Goal: Information Seeking & Learning: Learn about a topic

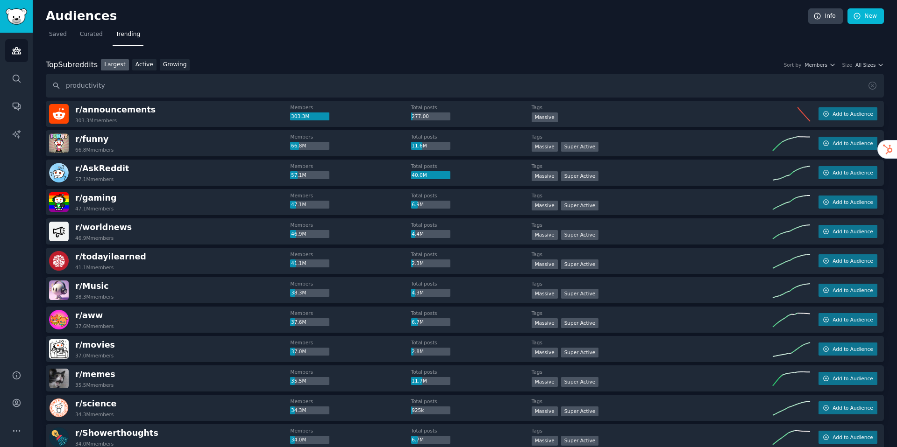
type input "productivity"
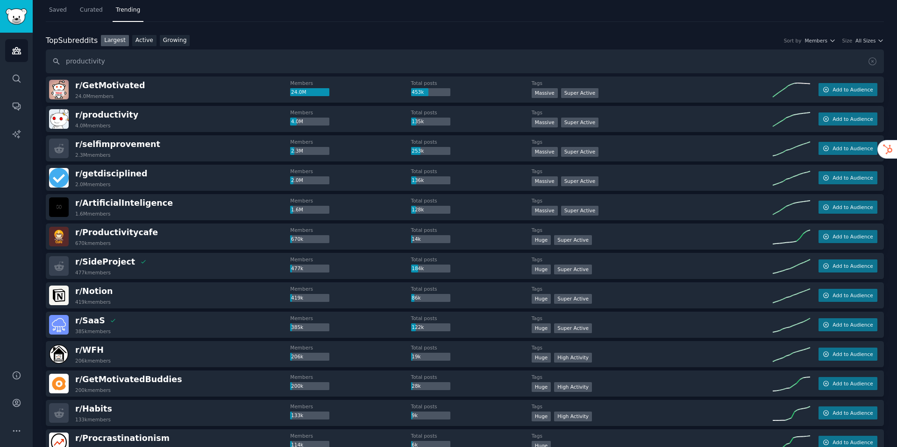
scroll to position [21, 0]
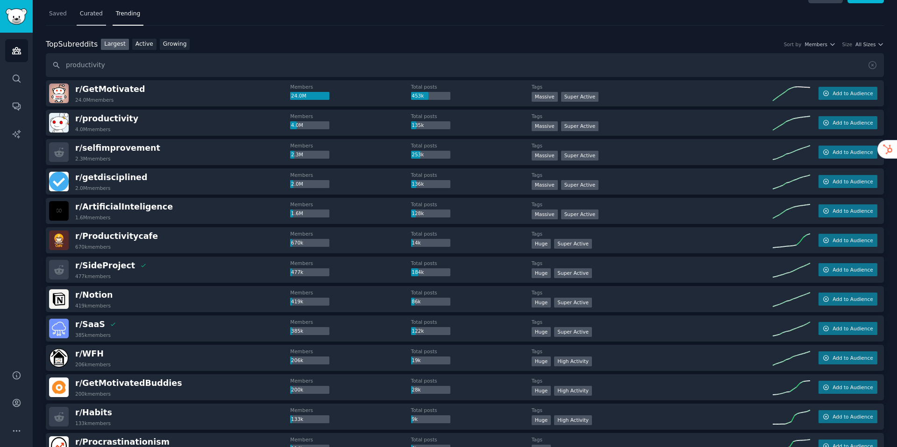
click at [94, 8] on link "Curated" at bounding box center [91, 16] width 29 height 19
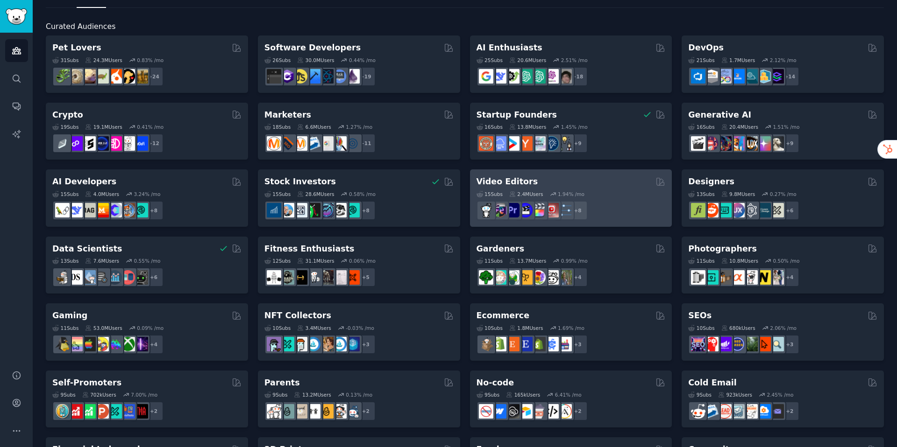
scroll to position [51, 0]
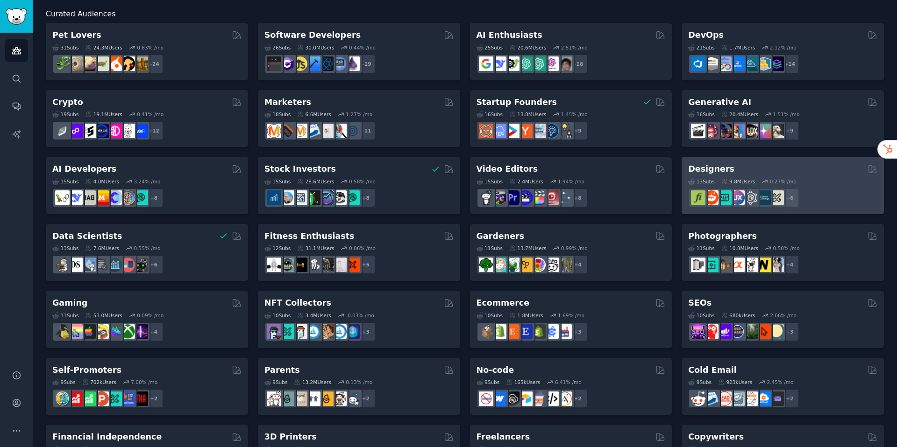
click at [771, 168] on div "Designers" at bounding box center [782, 169] width 189 height 12
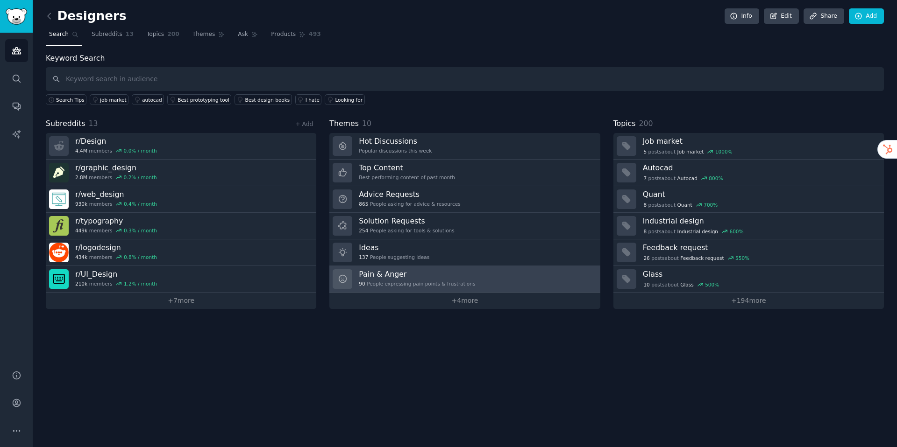
click at [398, 283] on div "90 People expressing pain points & frustrations" at bounding box center [417, 284] width 116 height 7
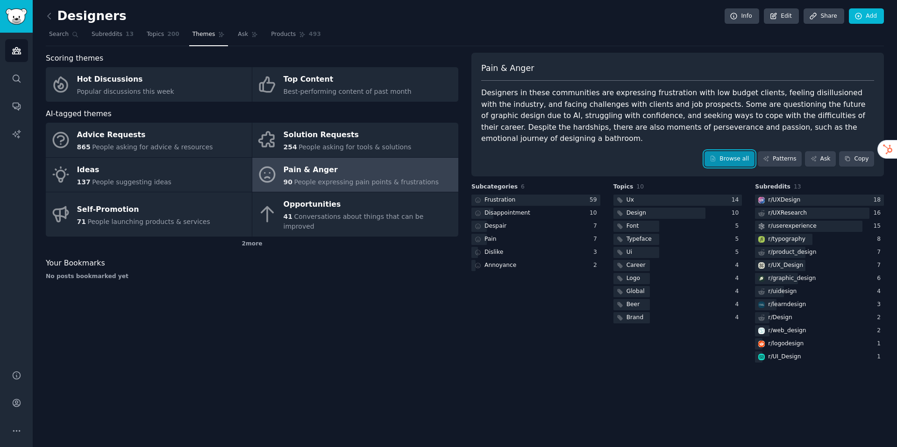
click at [719, 151] on link "Browse all" at bounding box center [729, 159] width 50 height 16
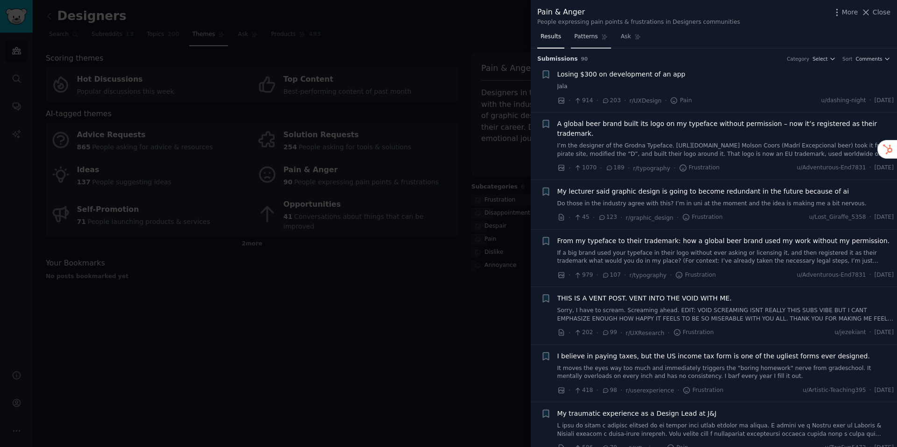
click at [590, 37] on span "Patterns" at bounding box center [585, 37] width 23 height 8
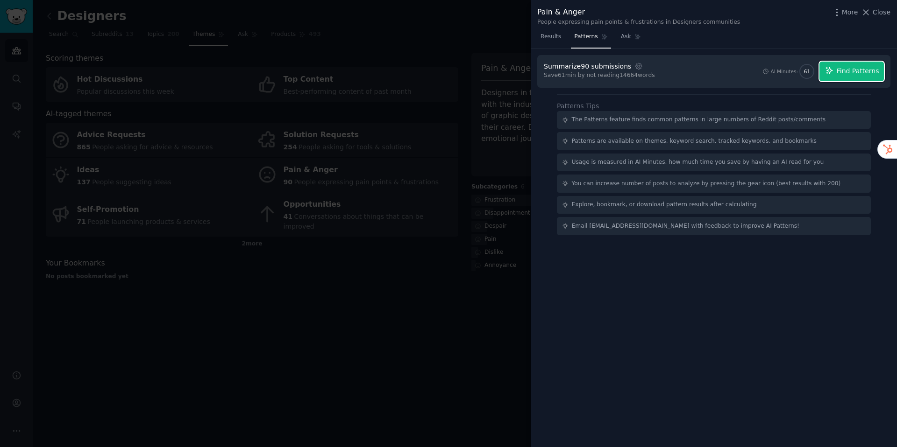
click at [834, 76] on button "Find Patterns" at bounding box center [851, 72] width 64 height 20
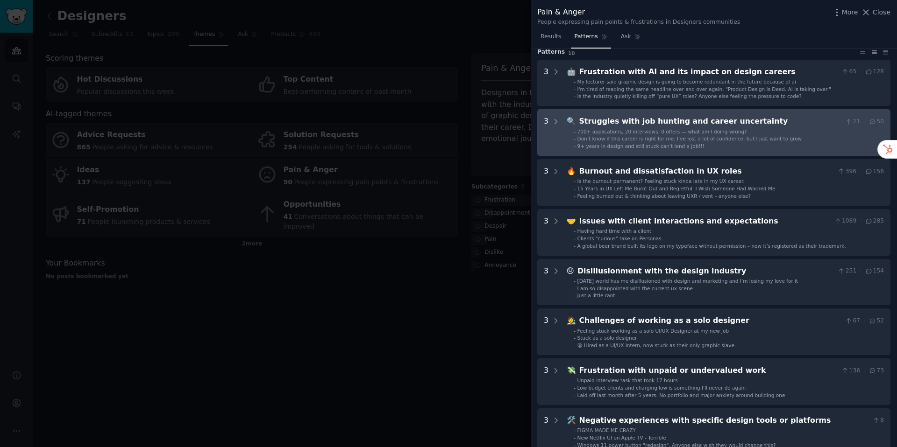
scroll to position [33, 0]
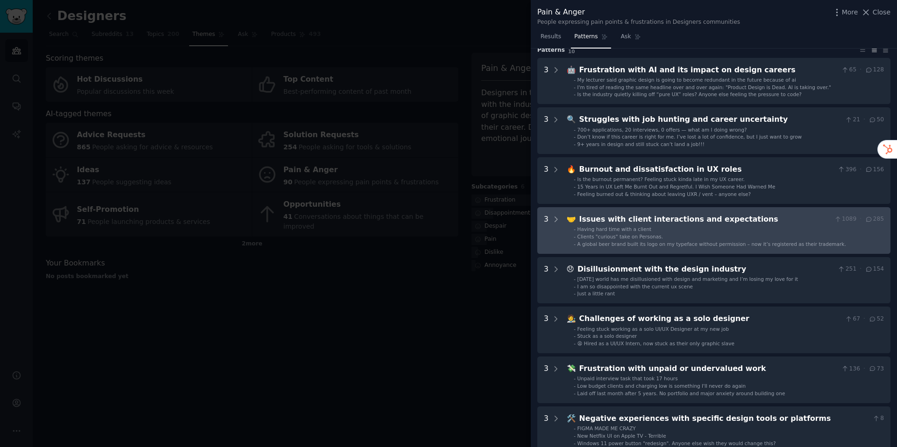
click at [638, 240] on div "Clients "curious" take on Personas." at bounding box center [619, 236] width 85 height 7
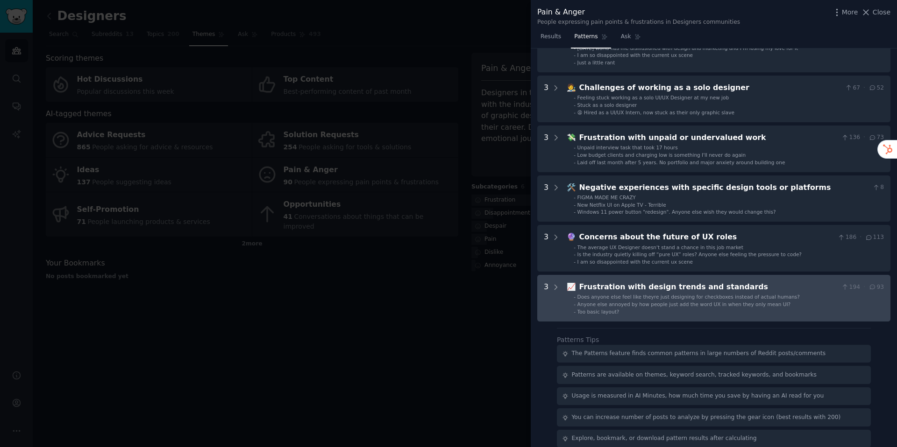
scroll to position [459, 0]
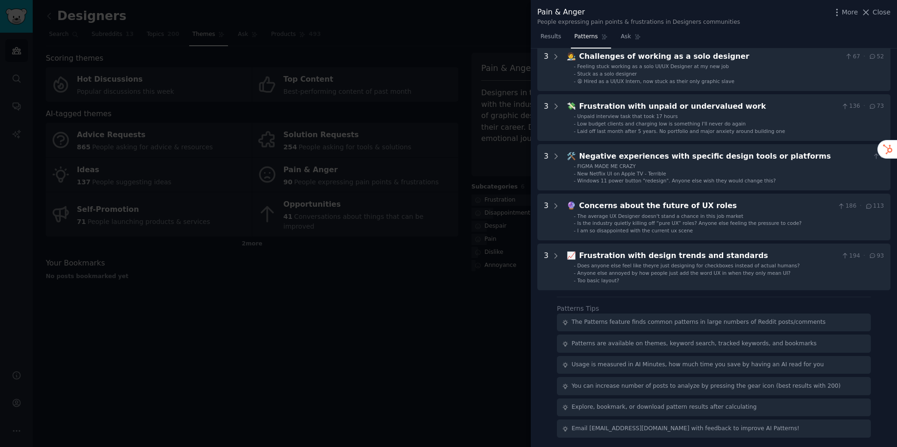
click at [430, 351] on div at bounding box center [448, 223] width 897 height 447
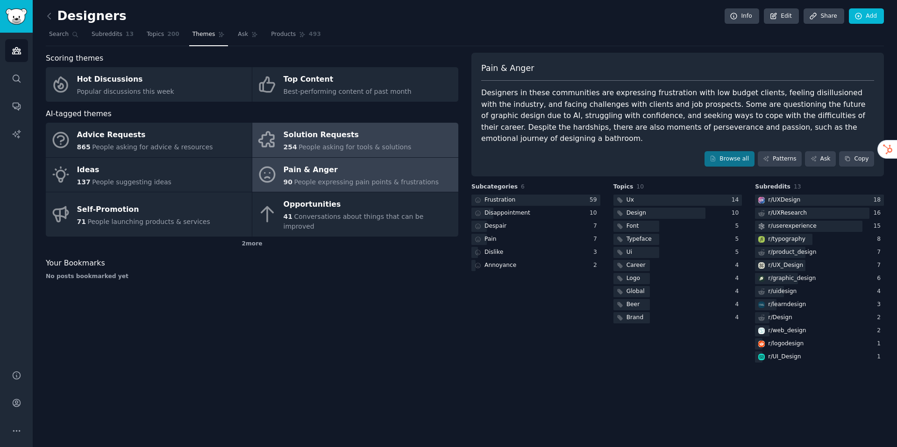
click at [355, 146] on span "People asking for tools & solutions" at bounding box center [354, 146] width 113 height 7
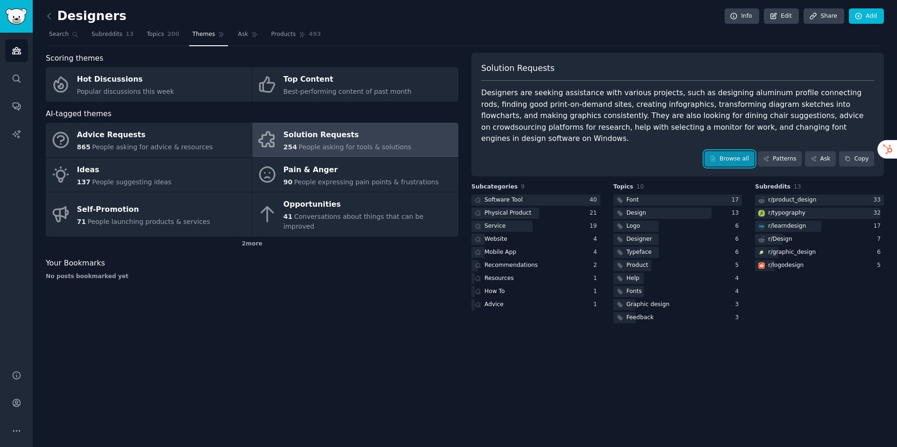
click at [728, 151] on link "Browse all" at bounding box center [729, 159] width 50 height 16
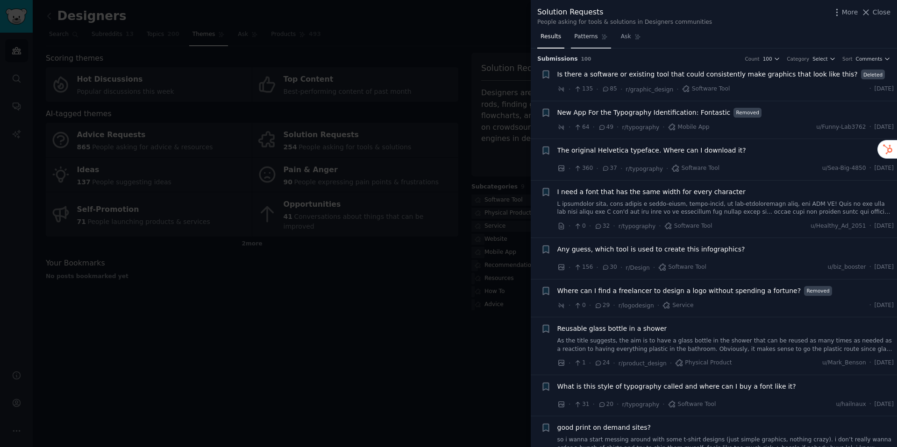
click at [597, 41] on link "Patterns" at bounding box center [591, 38] width 40 height 19
